Goal: Task Accomplishment & Management: Manage account settings

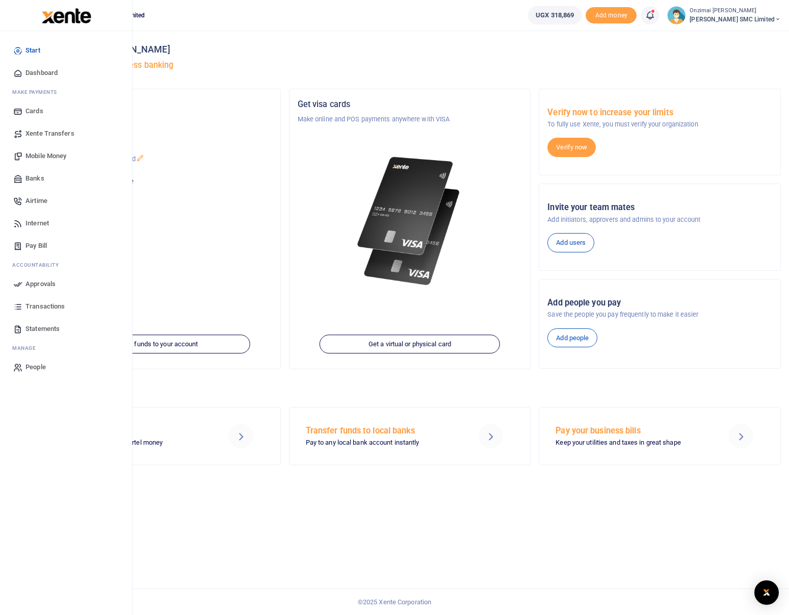
click at [42, 155] on span "Mobile Money" at bounding box center [45, 156] width 41 height 10
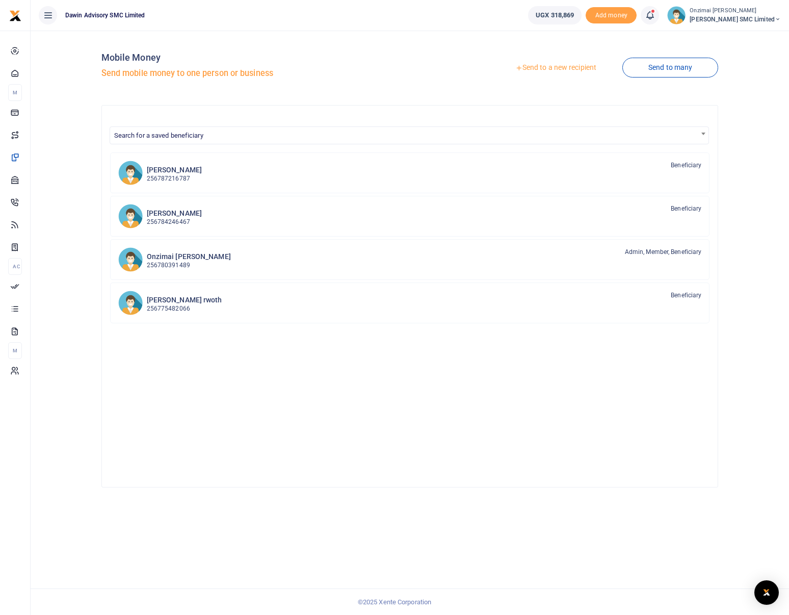
click at [555, 71] on link "Send to a new recipient" at bounding box center [556, 68] width 133 height 18
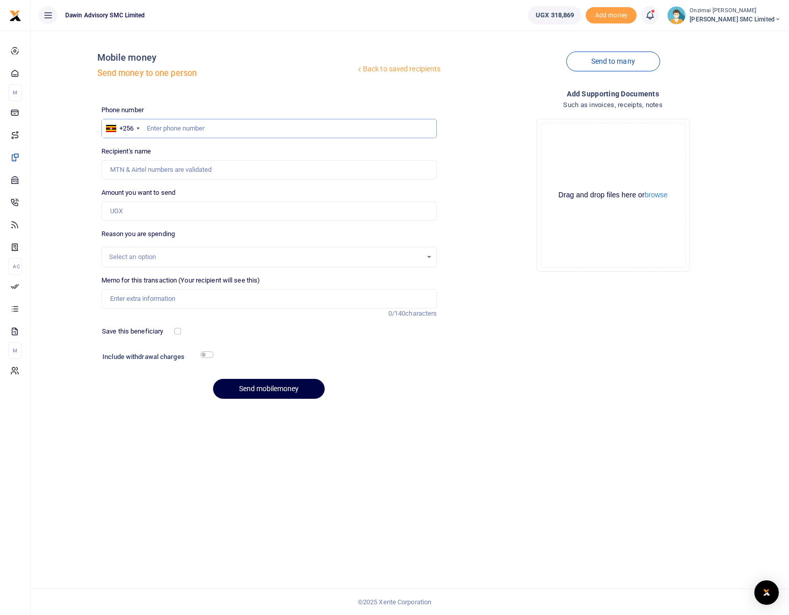
click at [176, 124] on input "text" at bounding box center [269, 128] width 336 height 19
type input "0704521717"
click at [148, 210] on input "Amount you want to send" at bounding box center [269, 210] width 336 height 19
type input "Bonny Mulindwa"
type input "300,000"
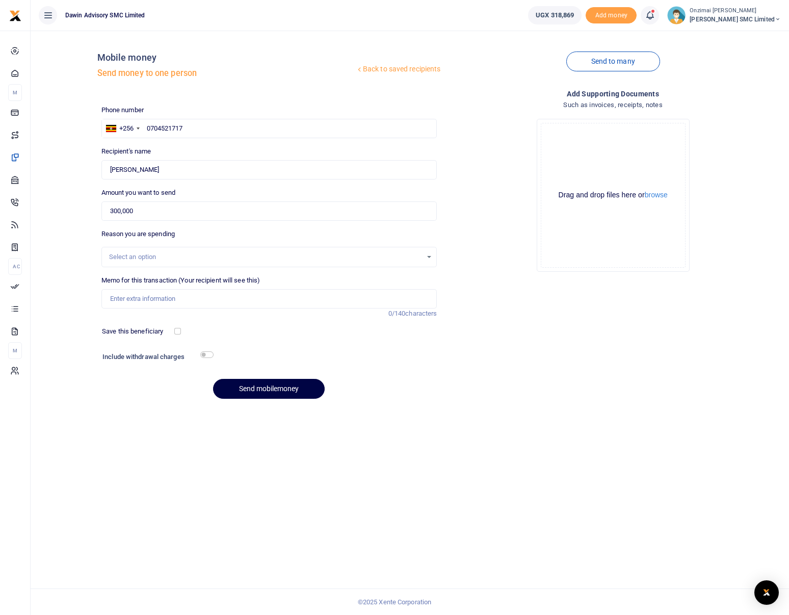
click at [131, 257] on div "Select an option" at bounding box center [266, 257] width 314 height 10
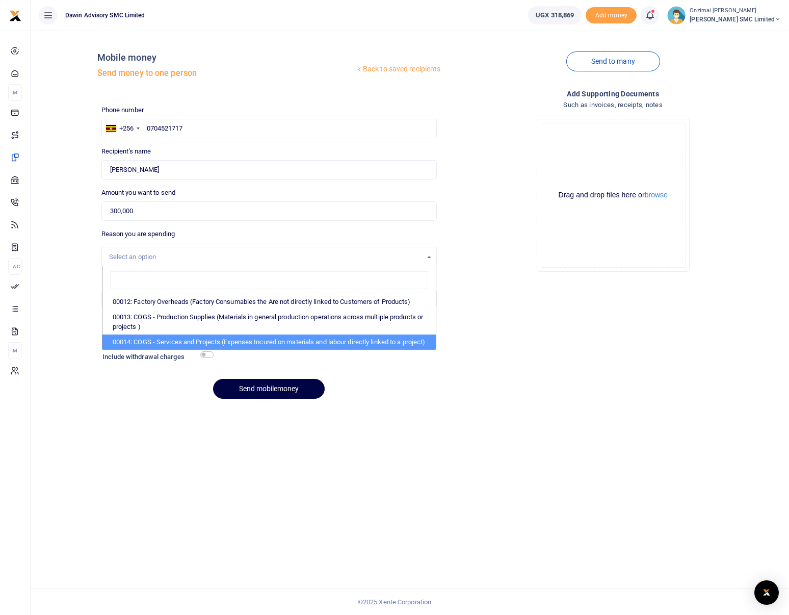
click at [186, 343] on li "00014: COGS - Services and Projects (Expenses Incured on materials and labour d…" at bounding box center [270, 342] width 334 height 15
select select "5381"
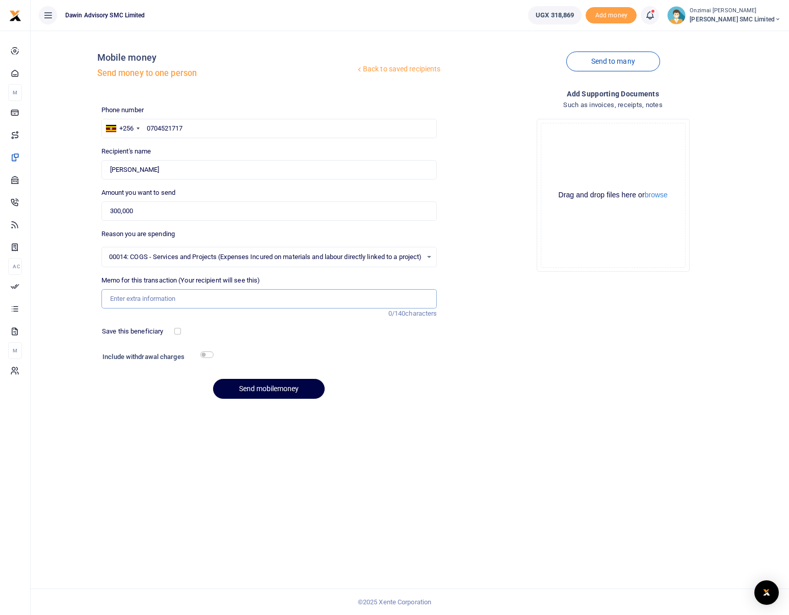
click at [138, 302] on input "Memo for this transaction (Your recipient will see this)" at bounding box center [269, 298] width 336 height 19
click at [154, 296] on input "Being Advance for Rwibaale AMH office Roof Construction" at bounding box center [269, 298] width 336 height 19
type input "Being Advance to Semakula for Rwibaale AMH office Roof Construction"
click at [177, 332] on input "checkbox" at bounding box center [177, 331] width 7 height 7
checkbox input "true"
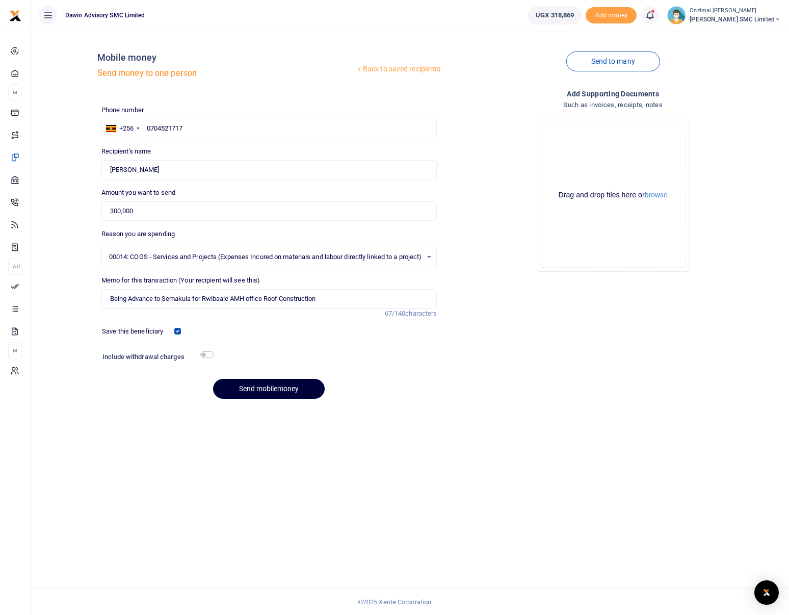
click at [240, 386] on button "Send mobilemoney" at bounding box center [269, 389] width 112 height 20
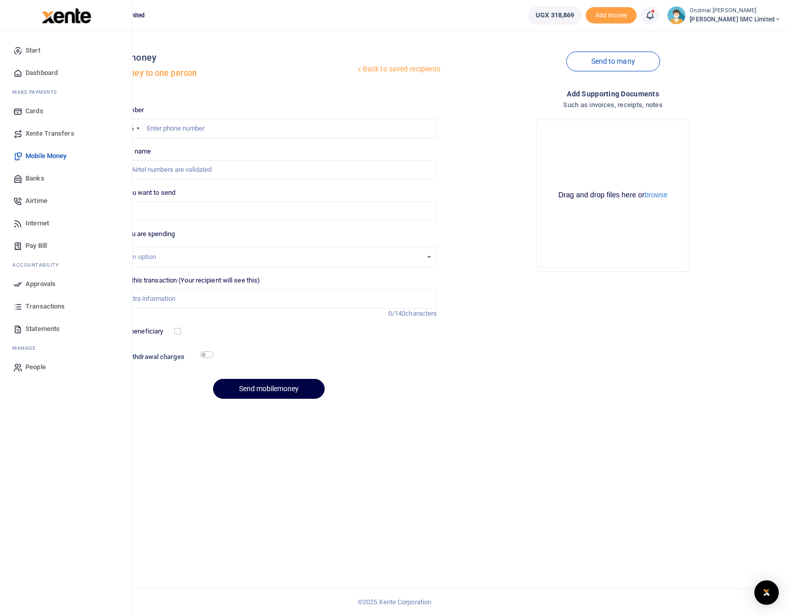
click at [40, 284] on span "Approvals" at bounding box center [40, 284] width 30 height 10
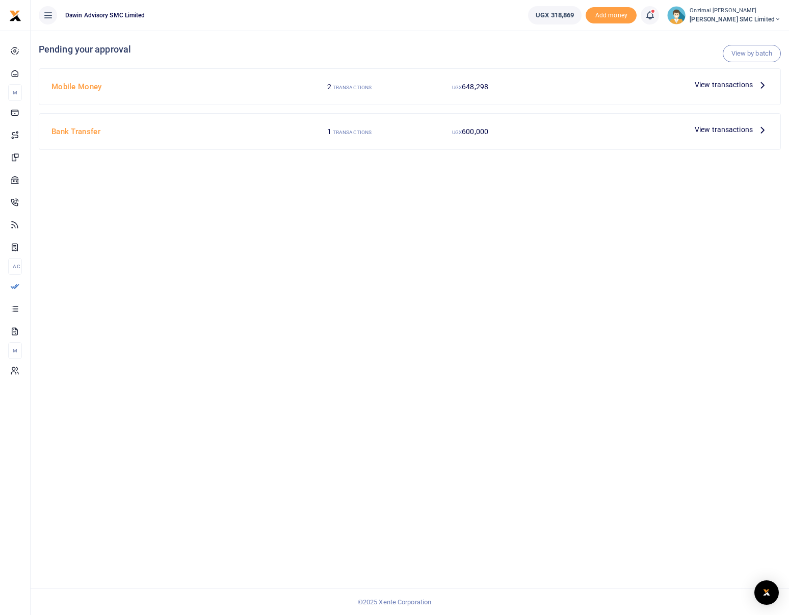
click at [483, 86] on span "648,298" at bounding box center [475, 87] width 27 height 8
click at [725, 86] on span "View transactions" at bounding box center [724, 84] width 58 height 11
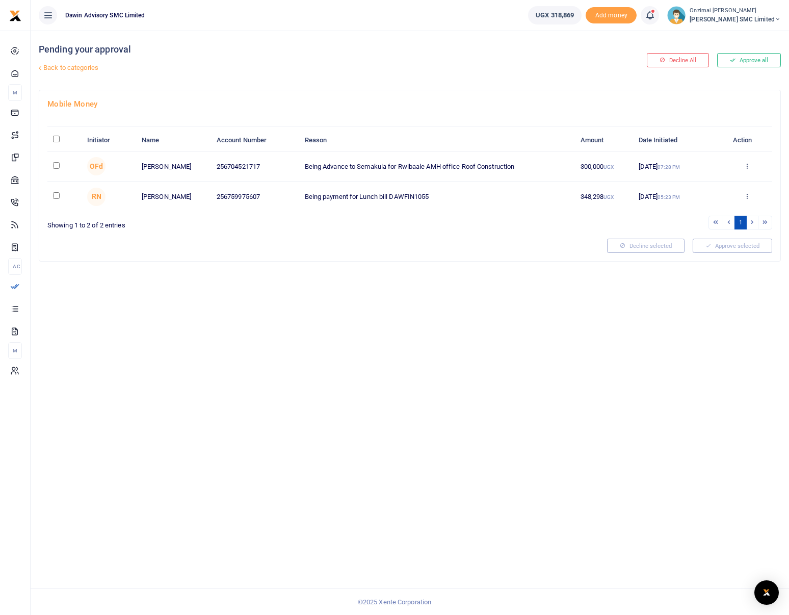
click at [57, 166] on input "checkbox" at bounding box center [56, 165] width 7 height 7
checkbox input "true"
click at [706, 250] on button "Approve selected (1)" at bounding box center [729, 246] width 87 height 14
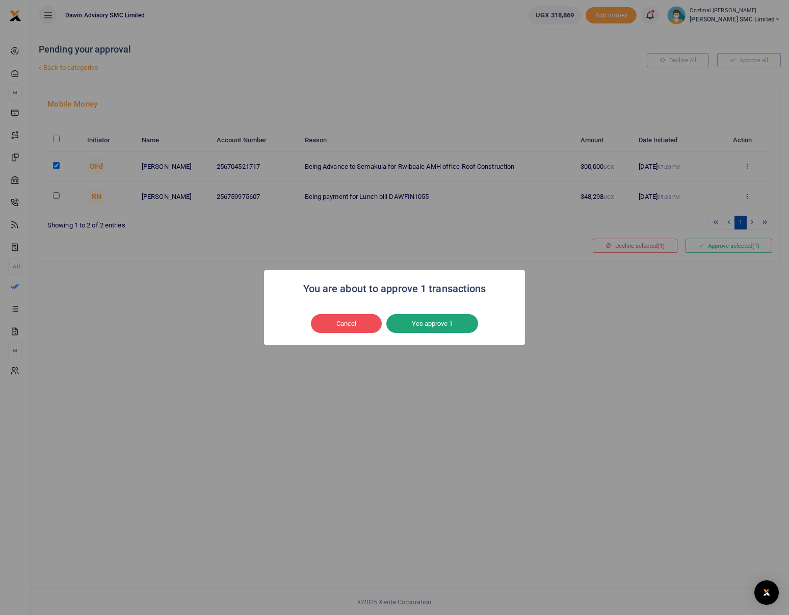
click at [445, 323] on button "Yes approve 1" at bounding box center [433, 323] width 92 height 19
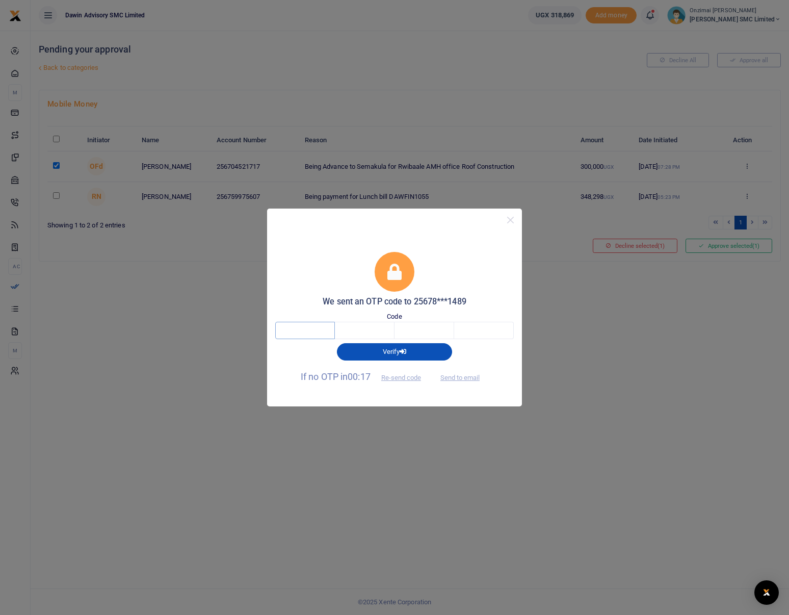
click at [308, 334] on input "text" at bounding box center [305, 330] width 60 height 17
type input "8"
type input "9"
type input "4"
